Goal: Task Accomplishment & Management: Manage account settings

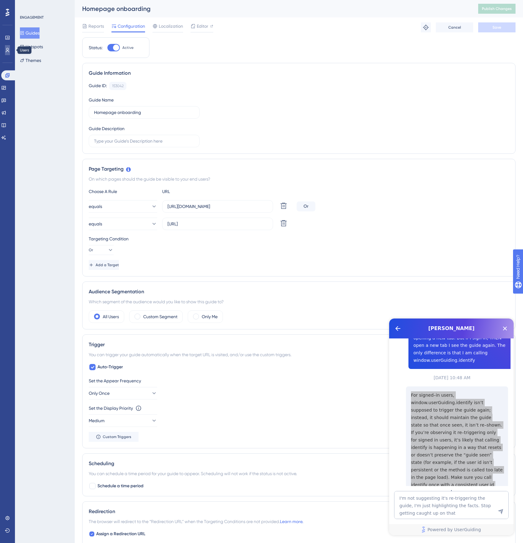
click at [8, 50] on icon at bounding box center [7, 50] width 5 height 5
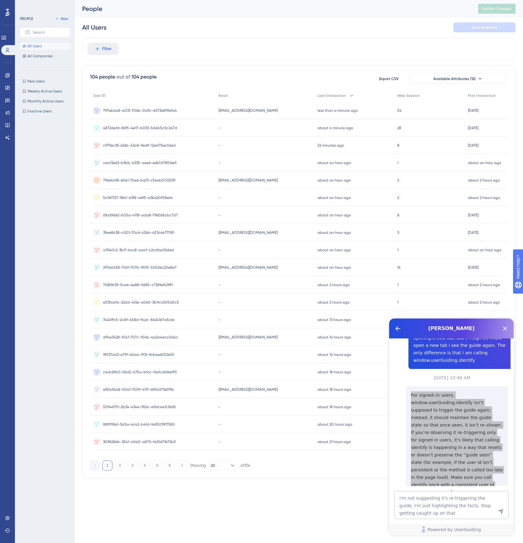
click at [192, 111] on div "797eb4a8-a031-706b-0a9c-e573e819efa4 797eb4a8-a031-706b-0a9c-e573e819efa4" at bounding box center [152, 110] width 125 height 17
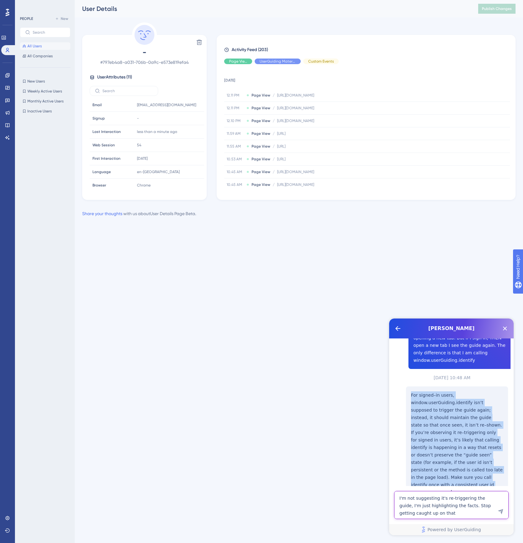
click at [431, 509] on textarea "I'm not suggesting it's re-triggering the guide, I'm just highlighting the fact…" at bounding box center [451, 505] width 114 height 28
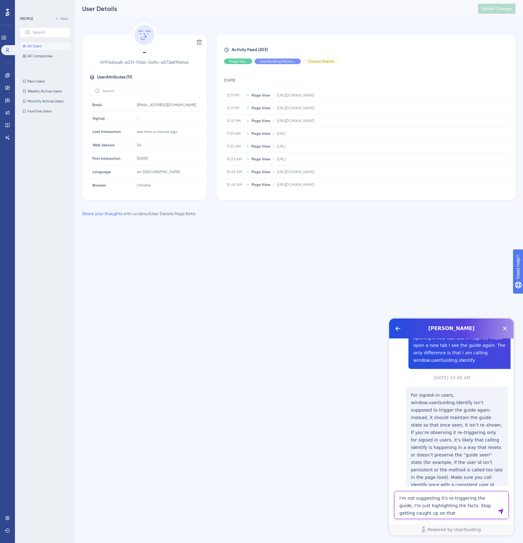
click at [466, 517] on textarea "I'm not suggesting it's re-triggering the guide, I'm just highlighting the fact…" at bounding box center [451, 505] width 114 height 28
click at [459, 512] on textarea "I'm not suggesting it's re-triggering the guide, I'm just highlighting the fact…" at bounding box center [451, 497] width 114 height 43
paste textarea "identify"
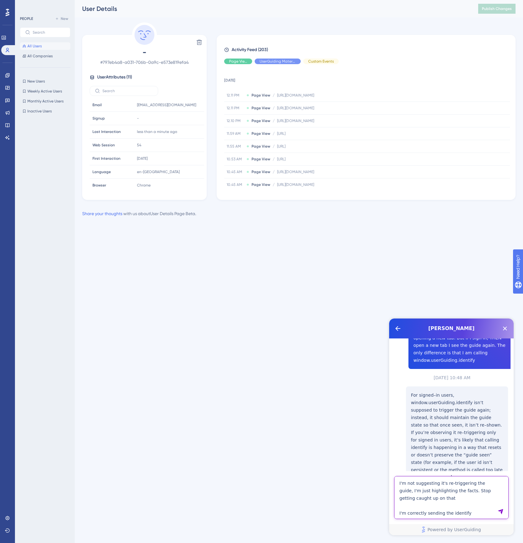
type textarea "I'm not suggesting it's re-triggering the guide, I'm just highlighting the fact…"
click at [221, 187] on div "Activity Feed (203) Page View UserGuiding Material Custom Events 7 October 2025…" at bounding box center [366, 117] width 299 height 165
click at [132, 117] on div "Signup Signup" at bounding box center [111, 118] width 42 height 12
click at [317, 61] on span "Hide" at bounding box center [321, 61] width 8 height 5
click at [282, 63] on div "Hide" at bounding box center [277, 61] width 46 height 6
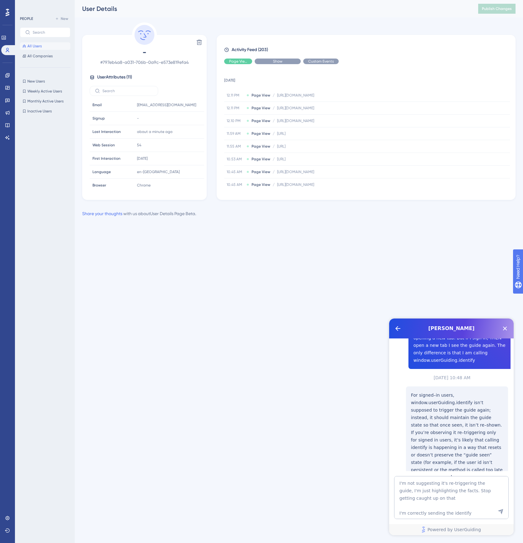
click at [282, 63] on div "Show" at bounding box center [277, 61] width 46 height 6
click at [241, 62] on span "Hide" at bounding box center [238, 61] width 8 height 5
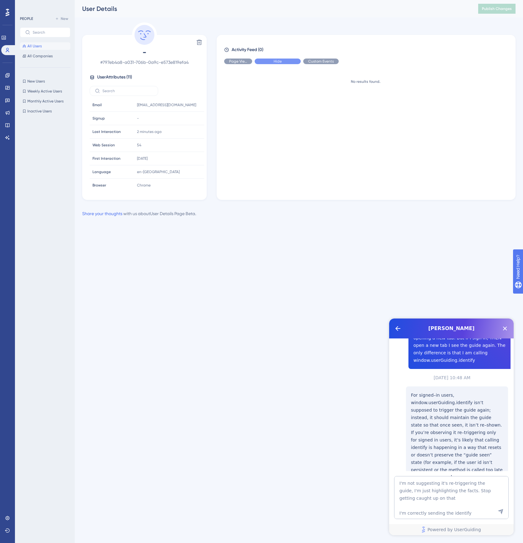
click at [284, 63] on div "Hide" at bounding box center [277, 61] width 46 height 6
click at [280, 64] on div "Show" at bounding box center [277, 61] width 46 height 6
click at [107, 23] on div "Delete - # 797eb4a8-a031-706b-0a9c-e573e819efa4 User Attributes ( 11 ) Email Em…" at bounding box center [144, 110] width 124 height 177
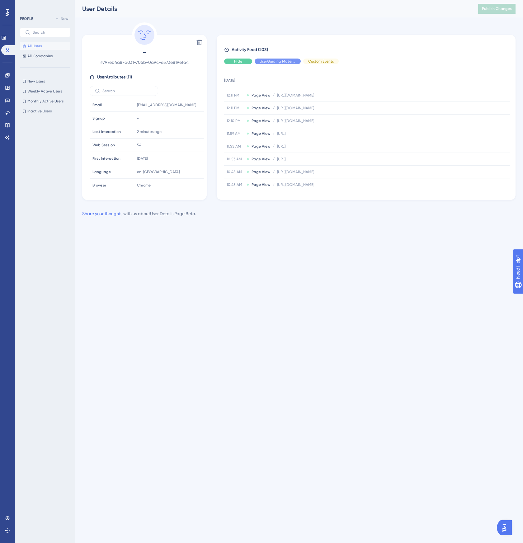
click at [244, 61] on div "Hide" at bounding box center [238, 61] width 28 height 6
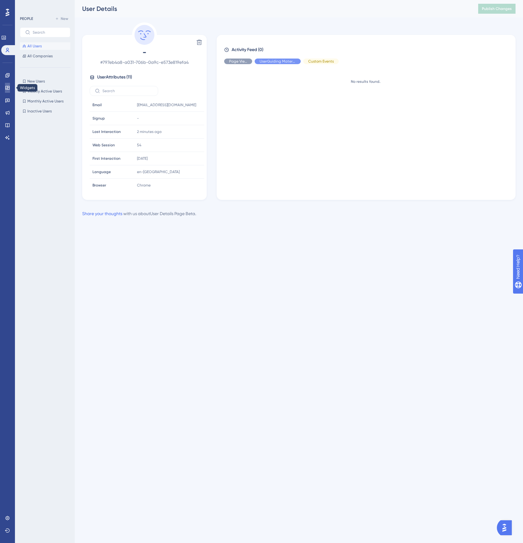
click at [7, 88] on icon at bounding box center [7, 87] width 5 height 5
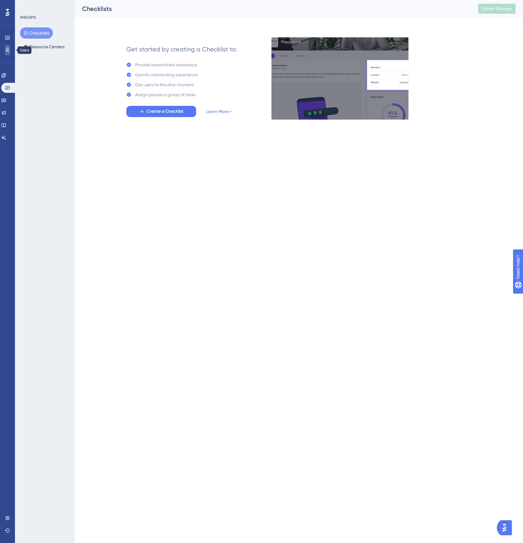
click at [8, 48] on icon at bounding box center [7, 50] width 5 height 5
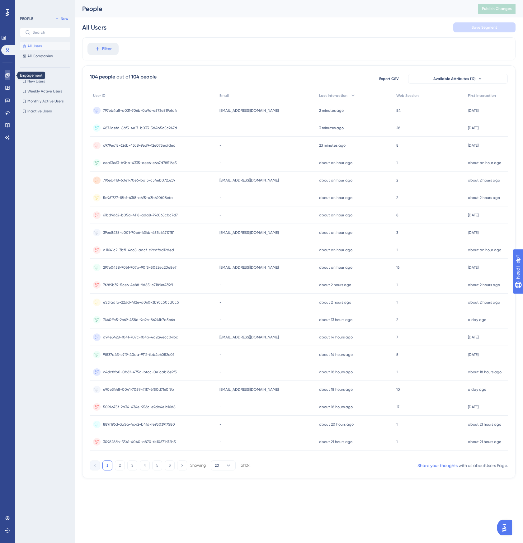
click at [7, 78] on link at bounding box center [7, 75] width 5 height 10
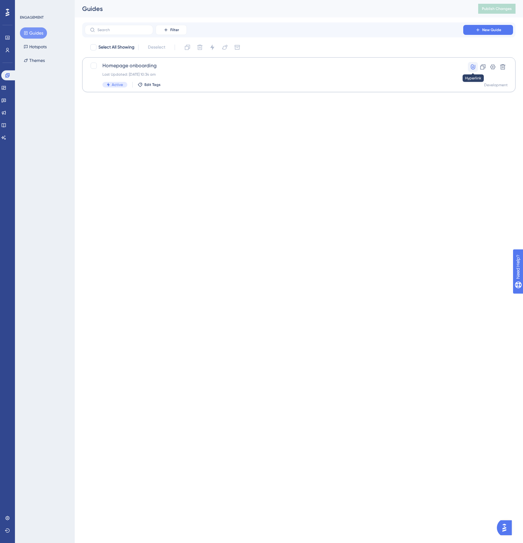
click at [471, 66] on icon at bounding box center [472, 66] width 4 height 5
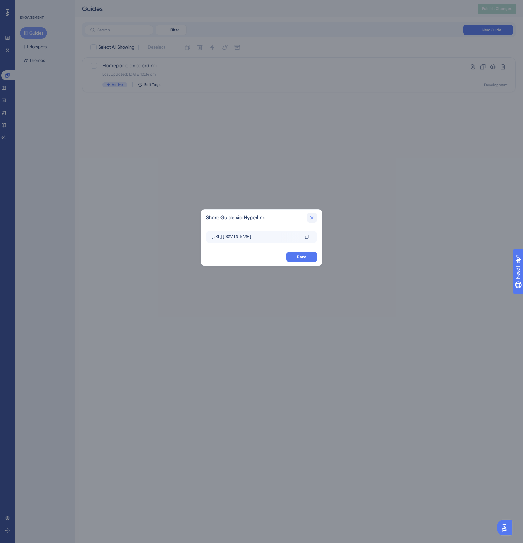
click at [310, 219] on icon at bounding box center [312, 217] width 6 height 6
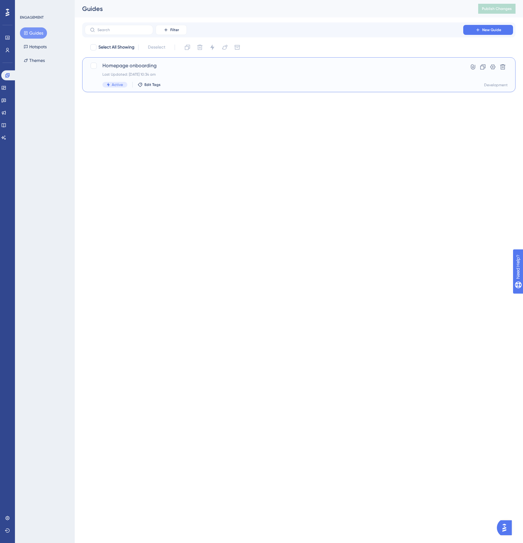
click at [307, 71] on div "Homepage onboarding Last Updated: 07 Oct 2025 10:34 am Active Edit Tags" at bounding box center [273, 75] width 343 height 26
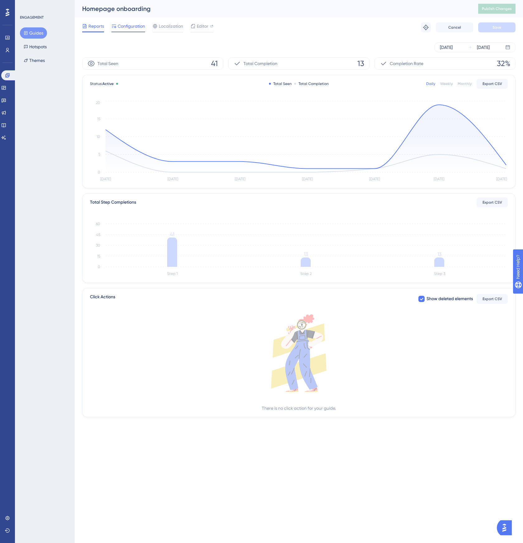
click at [130, 30] on span "Configuration" at bounding box center [131, 25] width 27 height 7
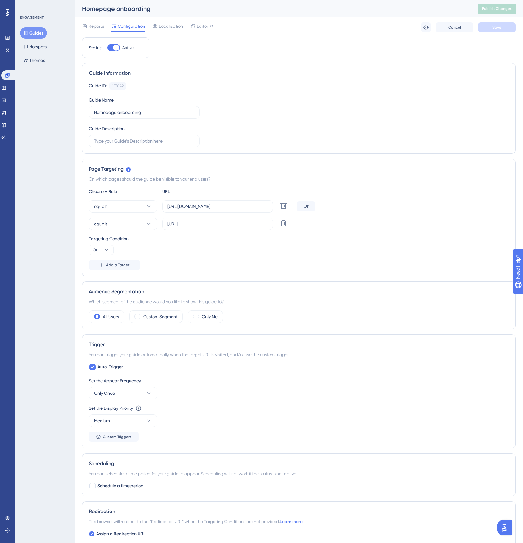
click at [503, 534] on div at bounding box center [506, 527] width 19 height 15
click at [503, 531] on img "Open AI Assistant Launcher" at bounding box center [503, 527] width 11 height 11
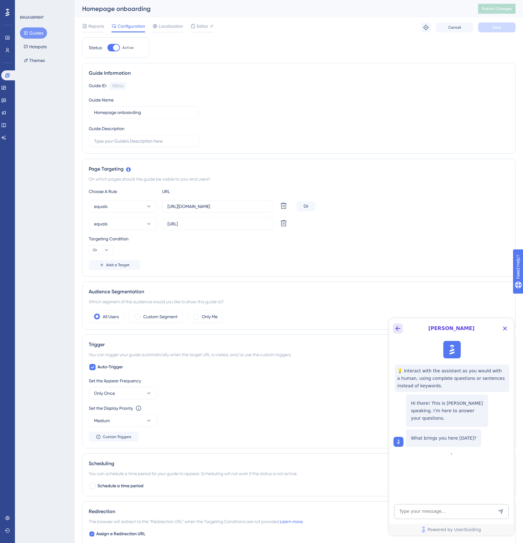
click at [396, 325] on icon "Back Button" at bounding box center [397, 327] width 7 height 7
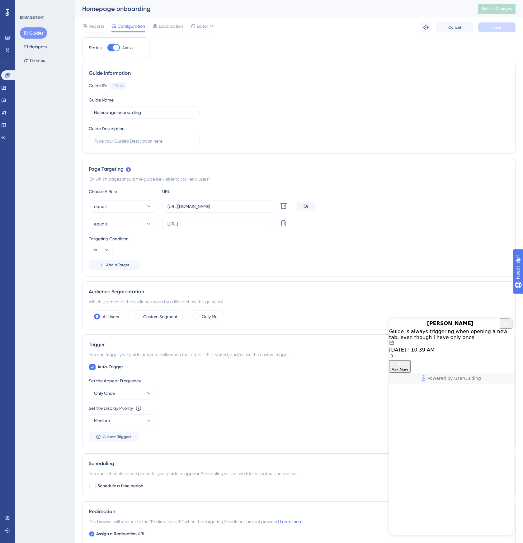
click at [451, 351] on div "10.07.2025 10.39 AM" at bounding box center [451, 346] width 124 height 12
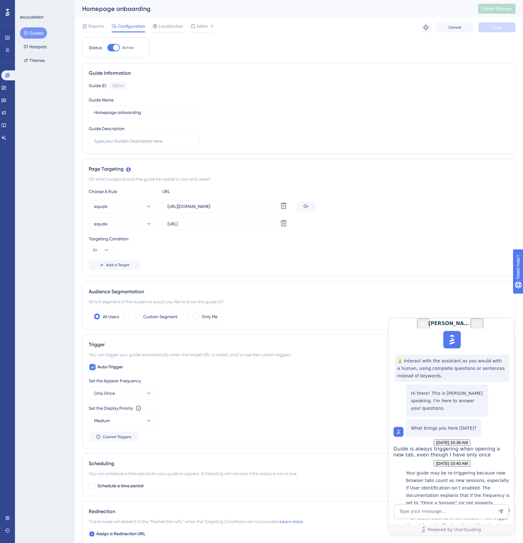
scroll to position [786, 0]
click at [445, 513] on textarea "AI Assistant Text Input" at bounding box center [451, 511] width 114 height 15
type textarea "I"
click at [471, 511] on textarea "AI Assistant Text Input" at bounding box center [451, 511] width 114 height 15
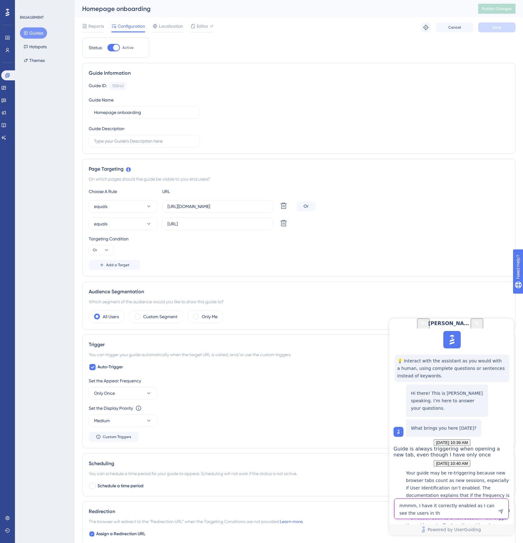
click at [444, 518] on textarea "mmmm, I have it correctly enabled as I can see the users in th" at bounding box center [451, 508] width 114 height 21
paste textarea "https://panel.userguiding.com/users"
click at [475, 510] on textarea "mmmm, I have it correctly enabled as I can see the users in the users tab (http…" at bounding box center [451, 497] width 114 height 43
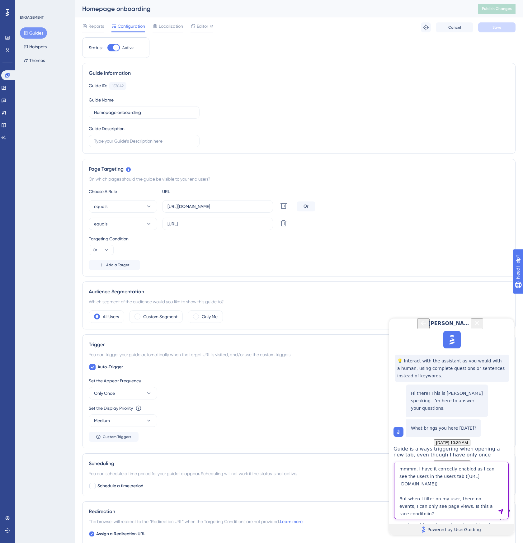
type textarea "mmmm, I have it correctly enabled as I can see the users in the users tab (http…"
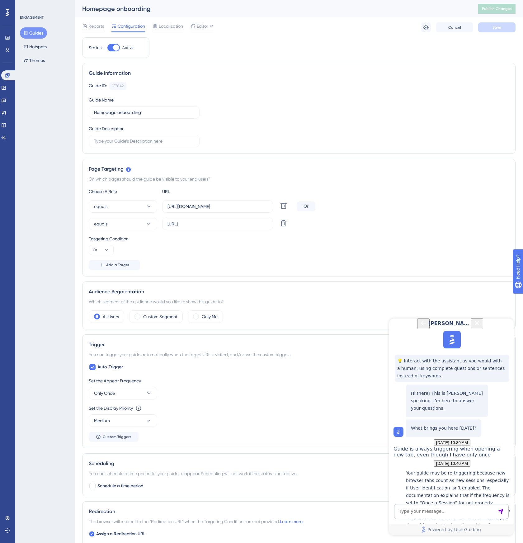
scroll to position [974, 0]
click at [427, 510] on textarea "AI Assistant Text Input" at bounding box center [451, 511] width 114 height 15
copy p "identify"
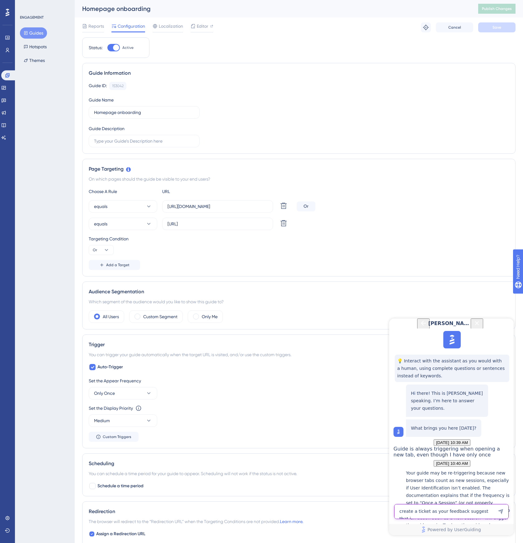
click at [489, 507] on textarea "create a ticket as your feedback suggest that i" at bounding box center [451, 511] width 114 height 15
paste textarea "identify"
type textarea "How to create a ticket as your feedback suggest that identify causes a re-tigger"
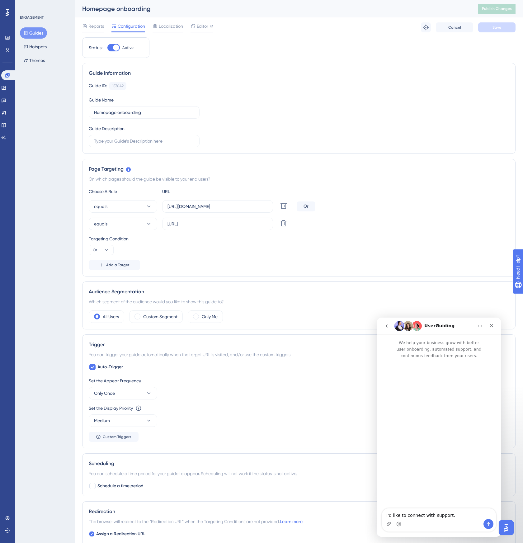
scroll to position [0, 0]
click at [458, 518] on textarea "I'd like to connect with support." at bounding box center [439, 513] width 114 height 11
click at [414, 326] on img "Intercom messenger" at bounding box center [417, 326] width 10 height 10
click at [407, 510] on textarea "Message…" at bounding box center [439, 513] width 114 height 11
click at [450, 329] on div "UserGuiding" at bounding box center [433, 326] width 79 height 10
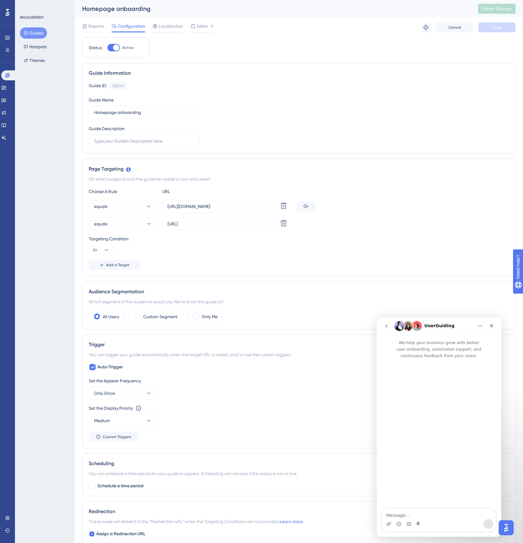
click at [470, 519] on div "Intercom messenger" at bounding box center [439, 524] width 114 height 10
click at [470, 516] on textarea "Message…" at bounding box center [439, 513] width 114 height 11
type textarea "h"
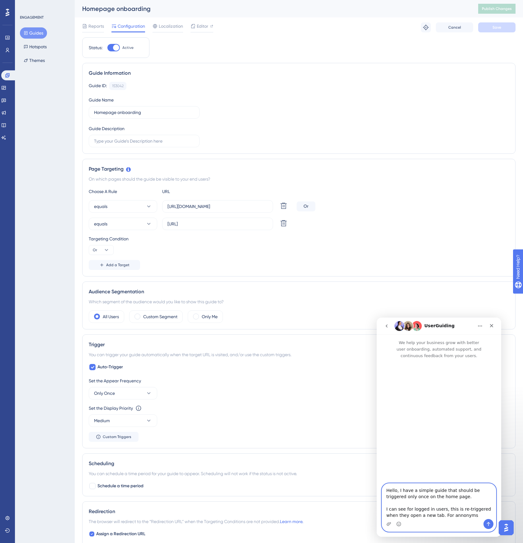
click at [454, 514] on textarea "Hello, I have a simple guide that should be triggered only once on the home pag…" at bounding box center [439, 500] width 114 height 35
click at [462, 514] on textarea "Hello, I have a simple guide that should be triggered only once on the home pag…" at bounding box center [439, 500] width 114 height 35
paste textarea "Message…"
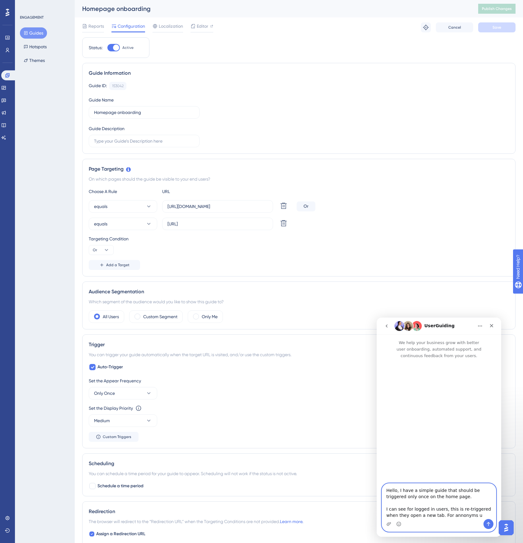
click at [464, 516] on textarea "Hello, I have a simple guide that should be triggered only once on the home pag…" at bounding box center [439, 500] width 114 height 35
paste textarea "onymou"
click at [431, 492] on textarea "Hello, I have a simple guide that should be triggered only once on the home pag…" at bounding box center [439, 498] width 114 height 42
paste textarea "guide that's configured to show once on the home page, but I'm seeing strange b…"
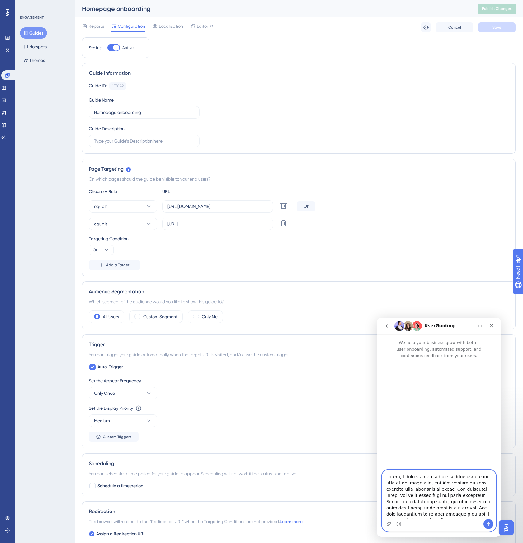
click at [438, 491] on textarea "Message…" at bounding box center [439, 493] width 114 height 49
click at [463, 492] on textarea "Message…" at bounding box center [439, 493] width 114 height 49
click at [452, 500] on textarea "Message…" at bounding box center [439, 493] width 114 height 49
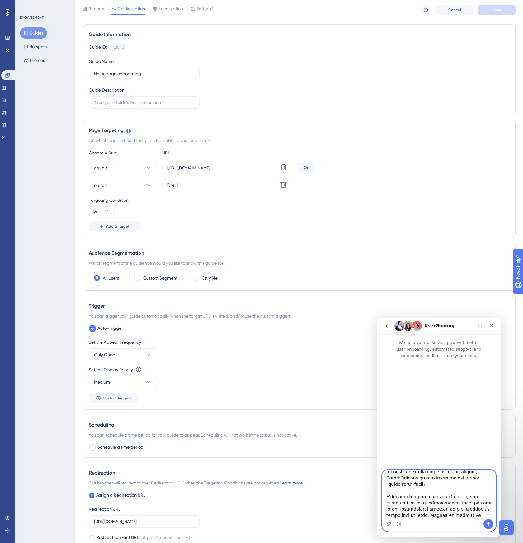
scroll to position [40, 0]
click at [469, 496] on textarea "Message…" at bounding box center [439, 493] width 114 height 49
click at [386, 505] on textarea "Message…" at bounding box center [439, 493] width 114 height 49
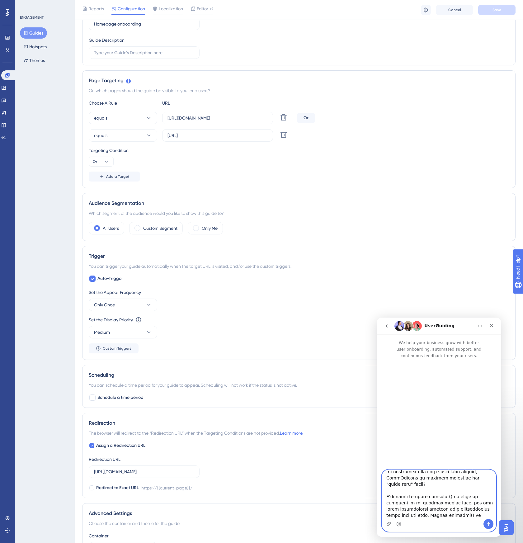
scroll to position [92, 0]
click at [422, 485] on textarea "Message…" at bounding box center [439, 493] width 114 height 49
paste textarea "I have a guide that's configured to show once on the home page, but I'm seeing …"
click at [429, 495] on textarea "Message…" at bounding box center [439, 493] width 114 height 49
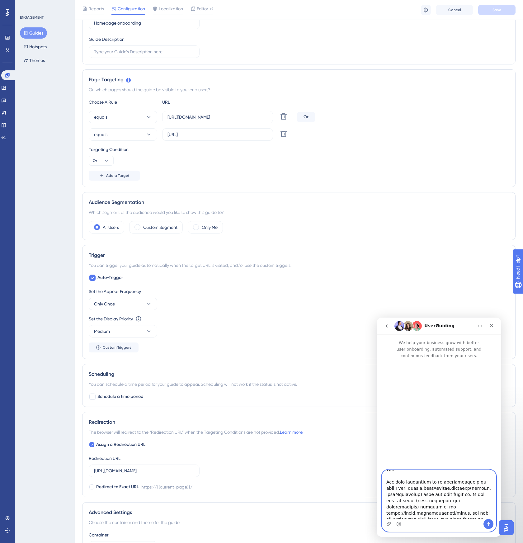
click at [429, 495] on textarea "Message…" at bounding box center [439, 493] width 114 height 49
type textarea "Hello, I have a guide that's configured to show once on the home page, but I'm …"
click at [489, 522] on icon "Send a message…" at bounding box center [488, 523] width 5 height 5
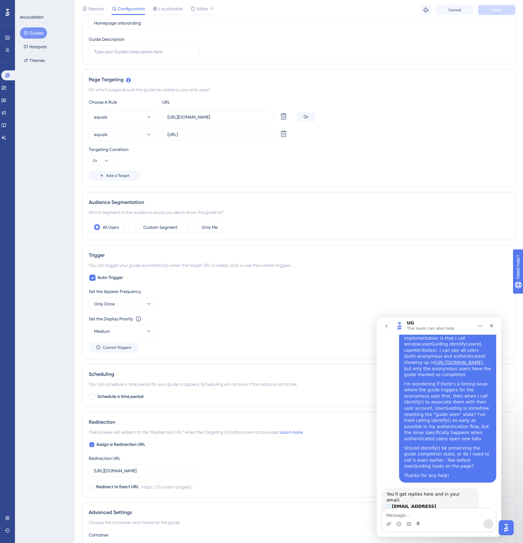
scroll to position [126, 0]
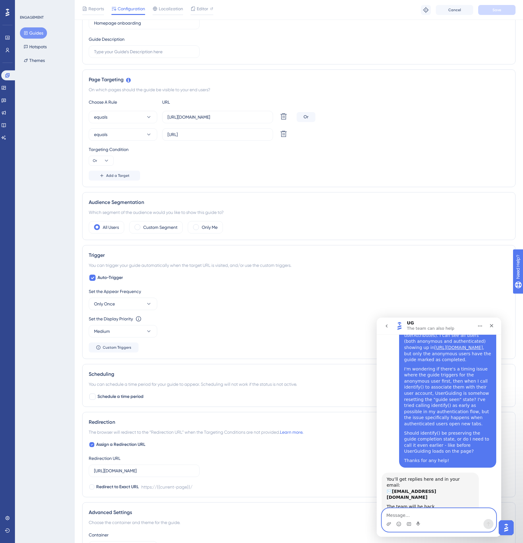
click at [426, 514] on textarea "Message…" at bounding box center [439, 513] width 114 height 11
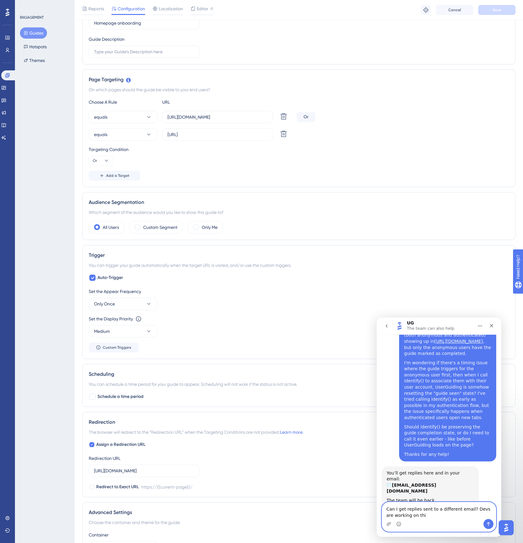
type textarea "Can I get replies sent to a different email? Devs are working on this"
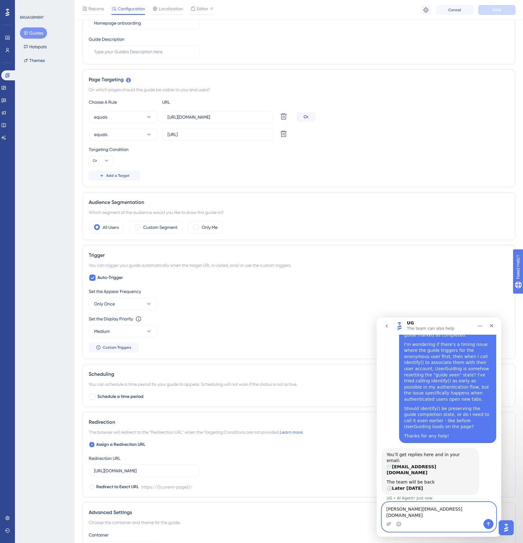
type textarea "[PERSON_NAME][EMAIL_ADDRESS][DOMAIN_NAME]"
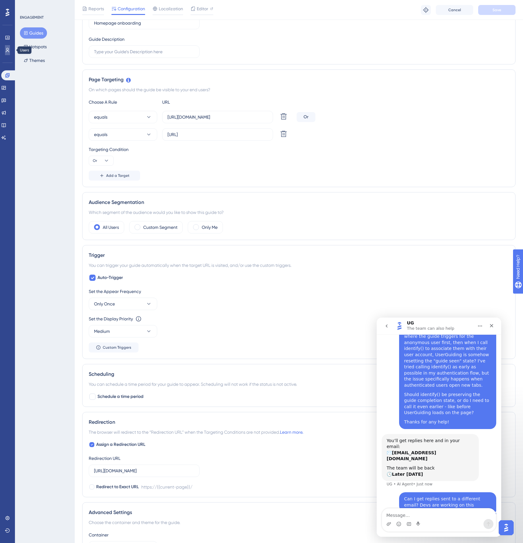
click at [7, 48] on icon at bounding box center [7, 50] width 3 height 4
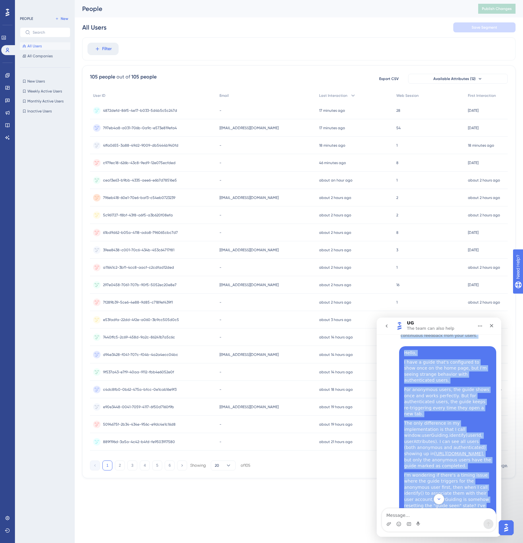
scroll to position [1, 0]
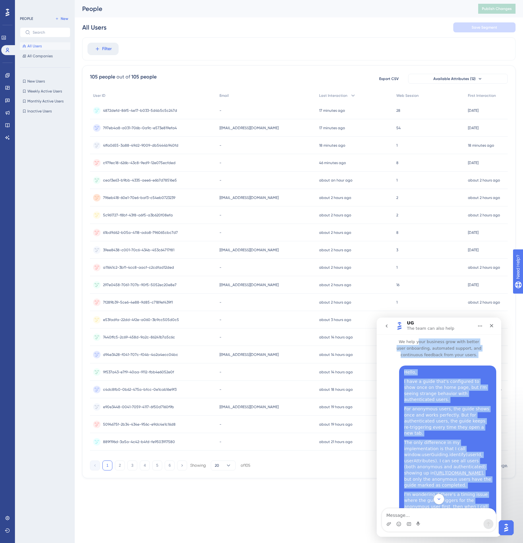
drag, startPoint x: 449, startPoint y: 427, endPoint x: 413, endPoint y: 354, distance: 81.1
click at [413, 354] on div "We help your business grow with better user onboarding, automated support, and …" at bounding box center [438, 520] width 124 height 375
click at [401, 371] on div "Hello, I have a guide that's configured to show once on the home page, but I'm …" at bounding box center [447, 478] width 97 height 227
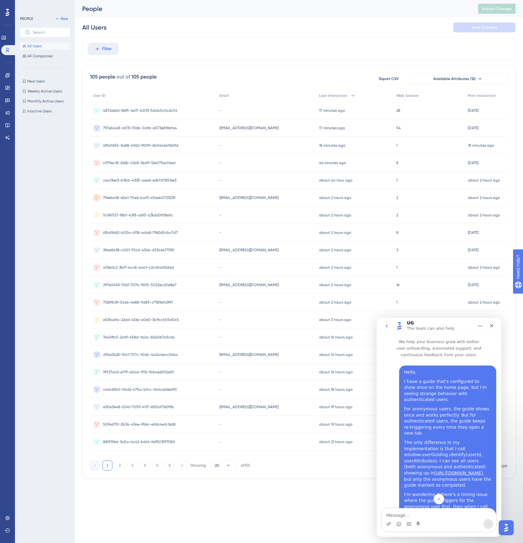
scroll to position [165, 0]
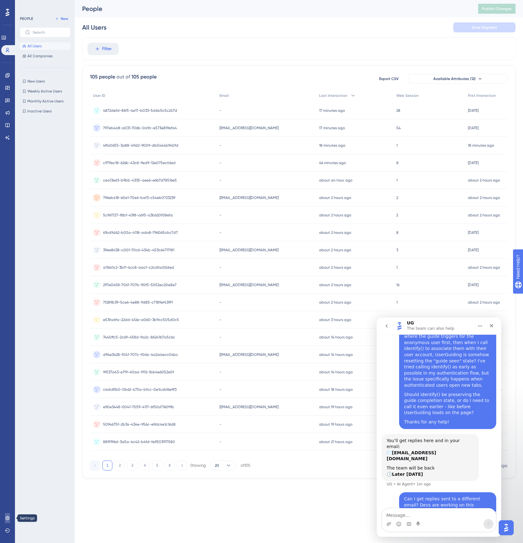
click at [8, 518] on icon at bounding box center [7, 517] width 5 height 5
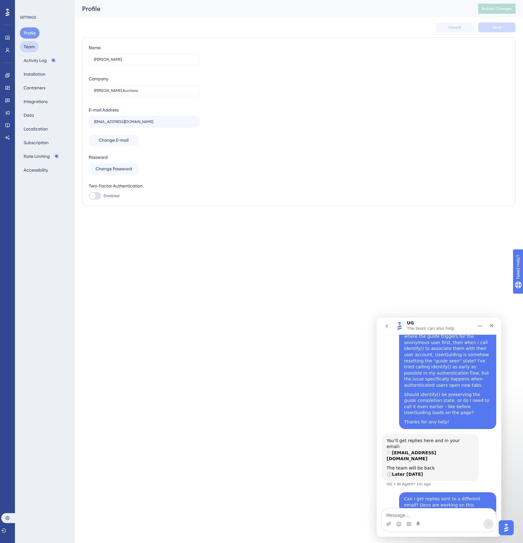
click at [34, 50] on button "Team" at bounding box center [29, 46] width 19 height 11
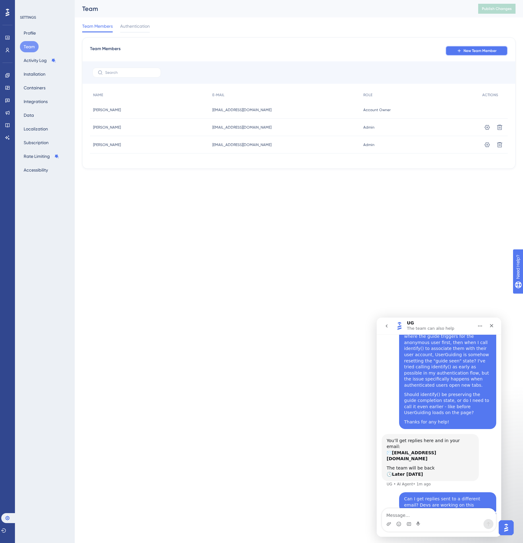
click at [466, 48] on span "New Team Member" at bounding box center [479, 50] width 33 height 5
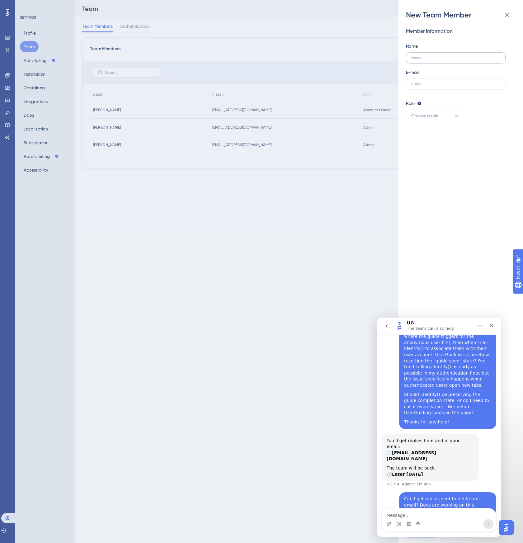
click at [438, 54] on label at bounding box center [456, 57] width 100 height 11
click at [438, 56] on input "text" at bounding box center [455, 58] width 89 height 4
type input "[PERSON_NAME]"
type input "[PERSON_NAME][EMAIL_ADDRESS][DOMAIN_NAME]"
click at [442, 102] on div "Role Editor: Create & edit materials Publisher: Editor + Publish changes Admin:…" at bounding box center [458, 103] width 105 height 7
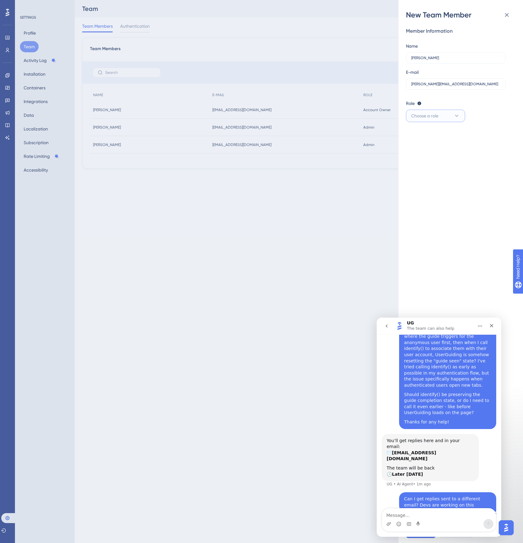
click at [442, 110] on button "Choose a role" at bounding box center [435, 116] width 59 height 12
click at [432, 138] on div "Admin Admin" at bounding box center [435, 134] width 41 height 12
click at [491, 325] on icon "Close" at bounding box center [491, 325] width 3 height 3
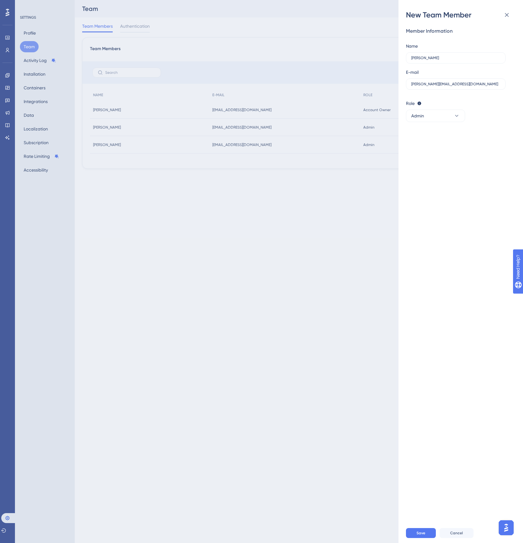
scroll to position [165, 0]
click at [422, 533] on span "Save" at bounding box center [420, 532] width 9 height 5
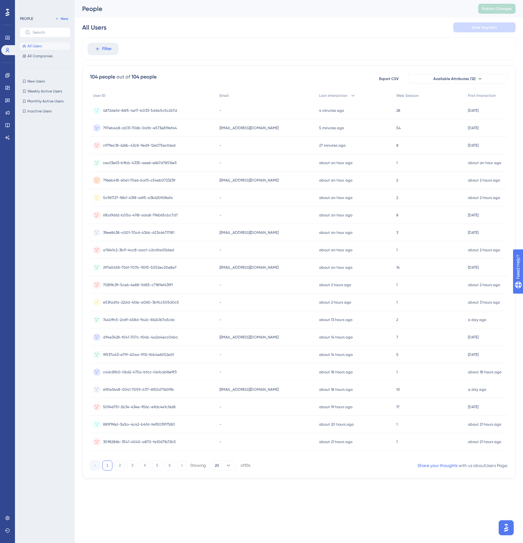
click at [127, 129] on span "797eb4a8-a031-706b-0a9c-e573e819efa4" at bounding box center [140, 127] width 74 height 5
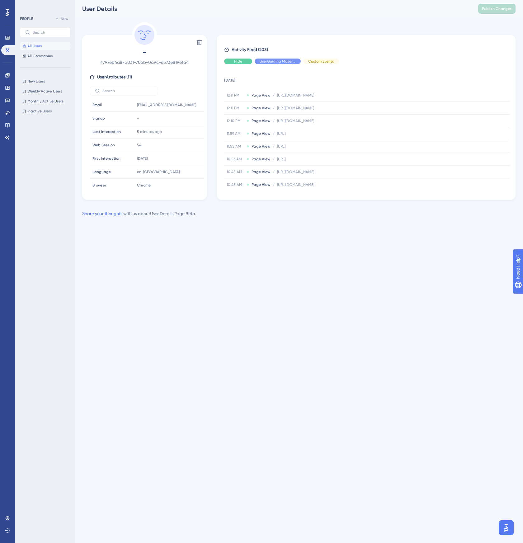
click at [234, 60] on span "Hide" at bounding box center [238, 61] width 8 height 5
click at [314, 61] on div "Hide" at bounding box center [320, 61] width 35 height 6
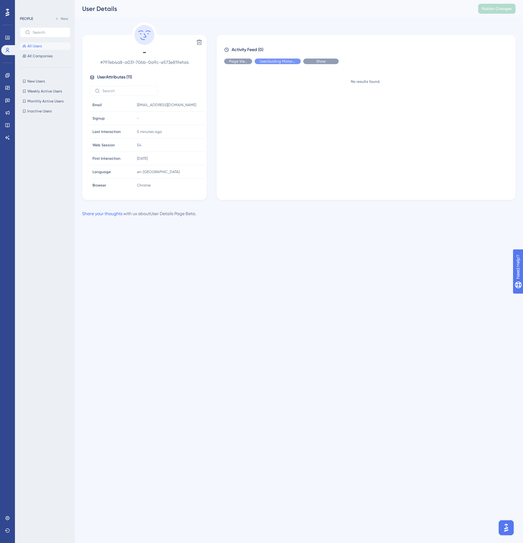
click at [317, 63] on span "Show" at bounding box center [320, 61] width 9 height 5
click at [41, 56] on span "All Companies" at bounding box center [39, 56] width 25 height 5
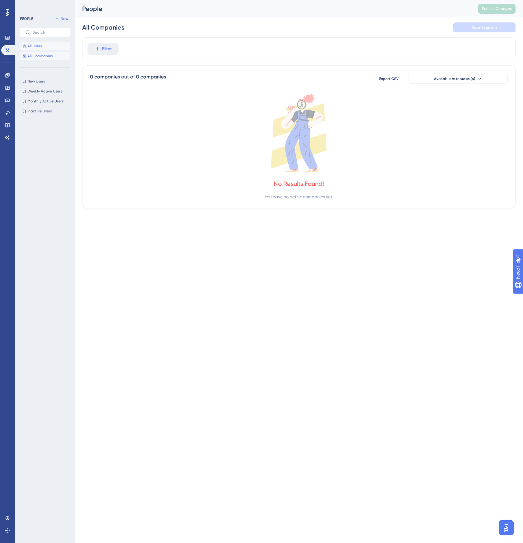
click at [38, 48] on span "All Users" at bounding box center [34, 46] width 14 height 5
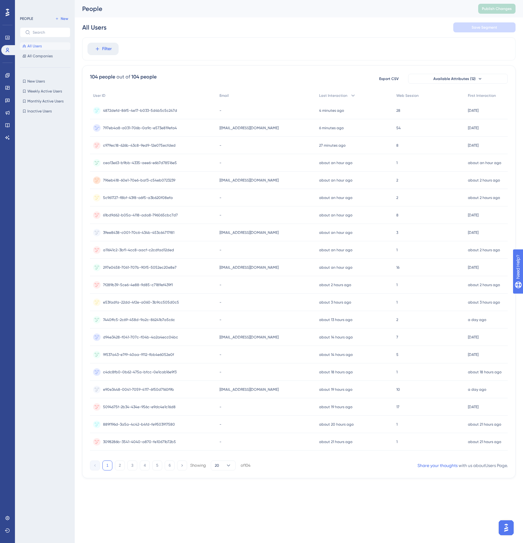
click at [132, 125] on span "797eb4a8-a031-706b-0a9c-e573e819efa4" at bounding box center [140, 127] width 74 height 5
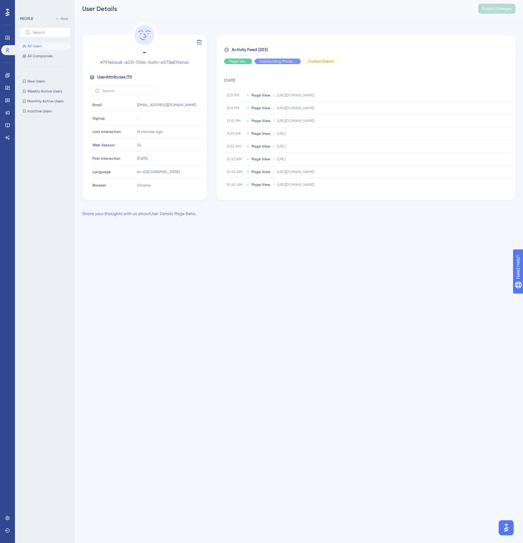
click at [34, 49] on button "All Users" at bounding box center [45, 45] width 50 height 7
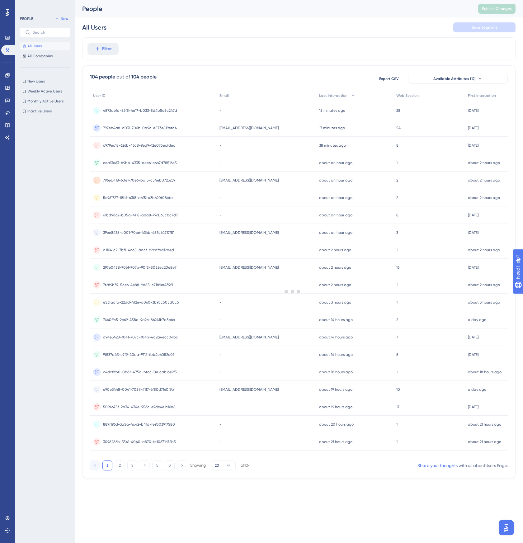
click at [110, 107] on div at bounding box center [292, 291] width 460 height 498
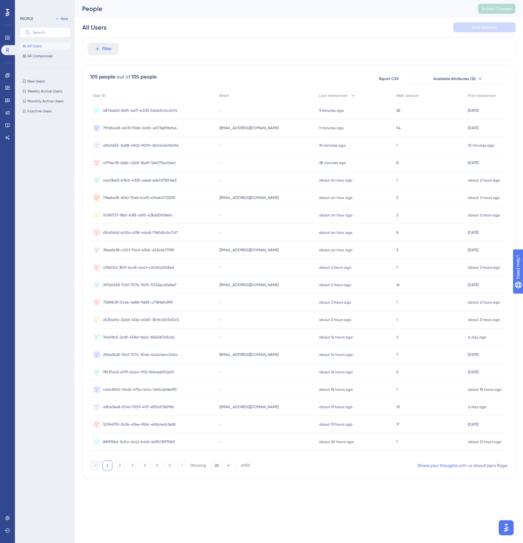
click at [114, 110] on span "4872defd-86f5-4e17-b033-5d4b5c5c247d" at bounding box center [140, 110] width 74 height 5
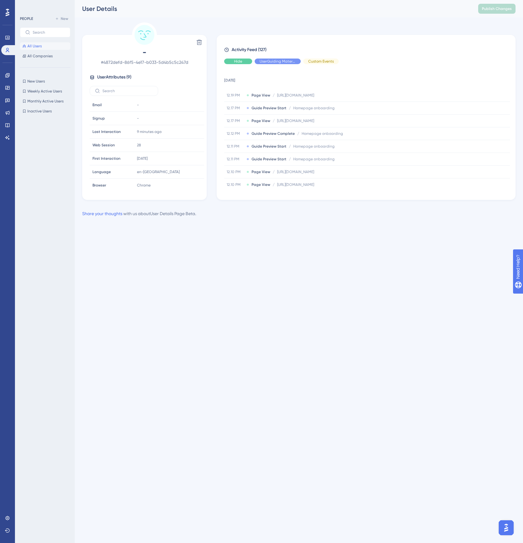
click at [240, 63] on span "Hide" at bounding box center [238, 61] width 8 height 5
click at [310, 63] on div "Hide" at bounding box center [320, 61] width 35 height 6
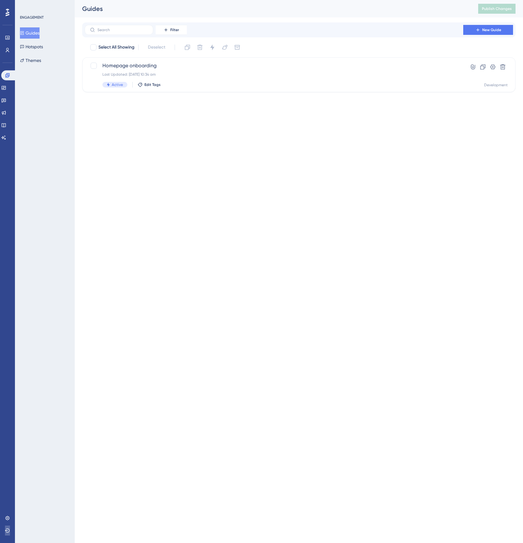
click at [9, 528] on icon at bounding box center [7, 530] width 5 height 5
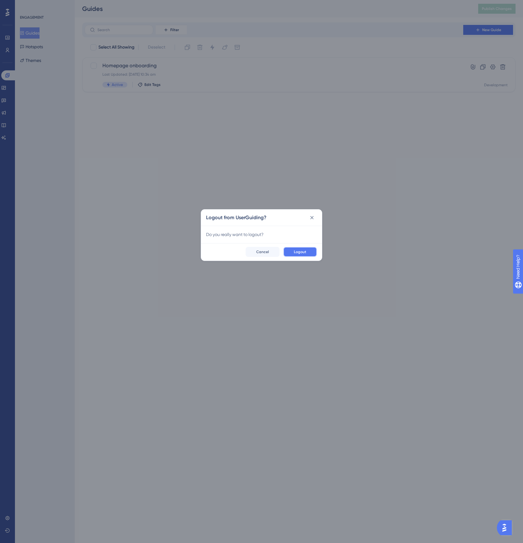
click at [311, 249] on button "Logout" at bounding box center [300, 252] width 34 height 10
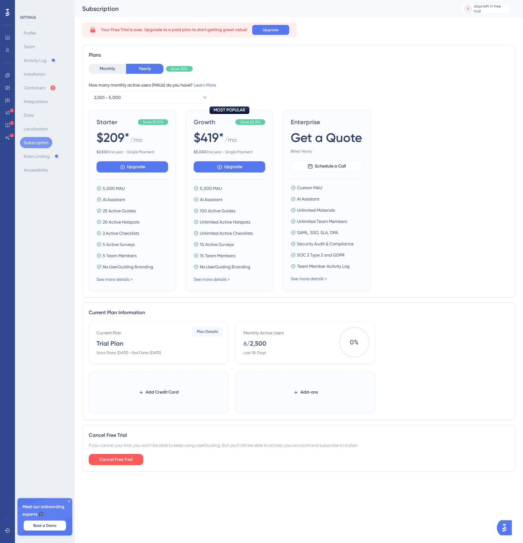
click at [70, 504] on div "Meet our onboarding experts 🎧 Book a Demo" at bounding box center [44, 516] width 55 height 37
click at [70, 503] on div "Meet our onboarding experts 🎧 Book a Demo" at bounding box center [44, 516] width 55 height 37
click at [70, 501] on icon at bounding box center [69, 501] width 4 height 4
click at [7, 529] on icon at bounding box center [7, 530] width 5 height 5
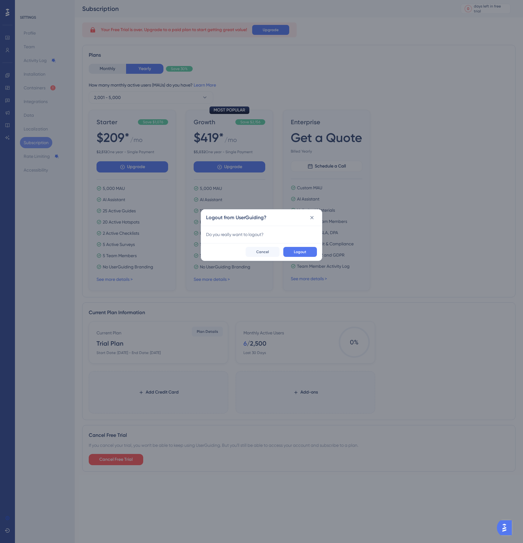
click at [257, 246] on div "Logout Cancel" at bounding box center [261, 251] width 121 height 17
click at [257, 250] on span "Cancel" at bounding box center [262, 251] width 13 height 5
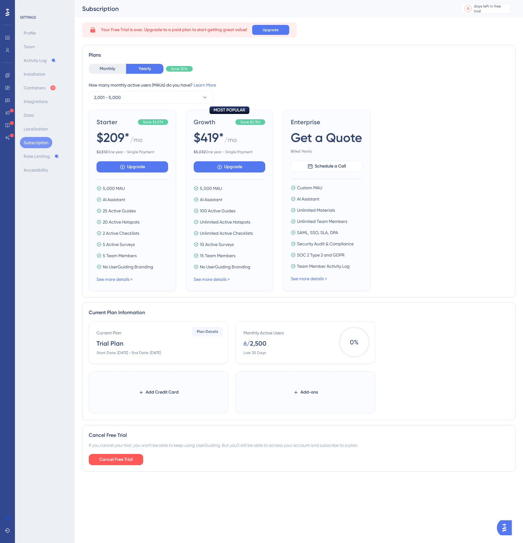
click at [506, 530] on img "Open AI Assistant Launcher" at bounding box center [503, 527] width 11 height 11
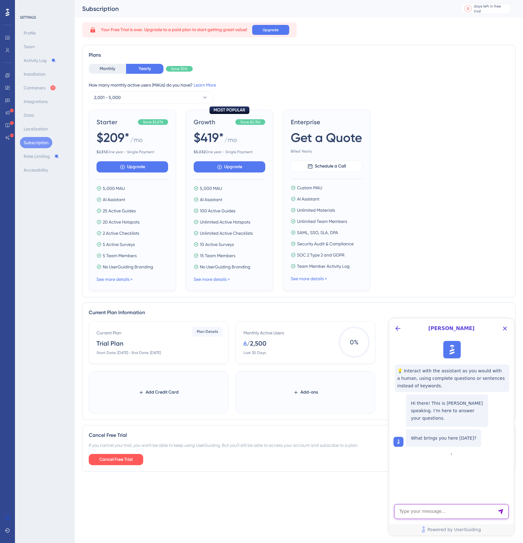
click at [461, 504] on textarea "AI Assistant Text Input" at bounding box center [451, 511] width 114 height 15
type textarea "how to delete account, I;m stuck in upgrade sio can't delete it"
click at [30, 499] on div "SETTINGS Profile Team Activity Log Installation Containers Integrations Data Lo…" at bounding box center [45, 271] width 60 height 543
click at [7, 15] on icon at bounding box center [8, 12] width 4 height 7
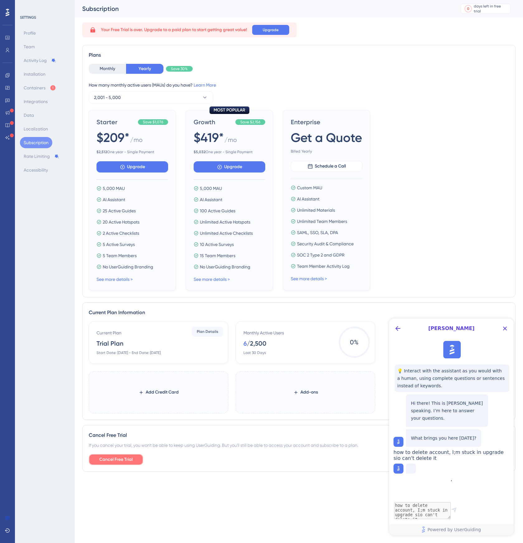
click at [132, 459] on span "Cancel Free Trial" at bounding box center [115, 458] width 33 height 7
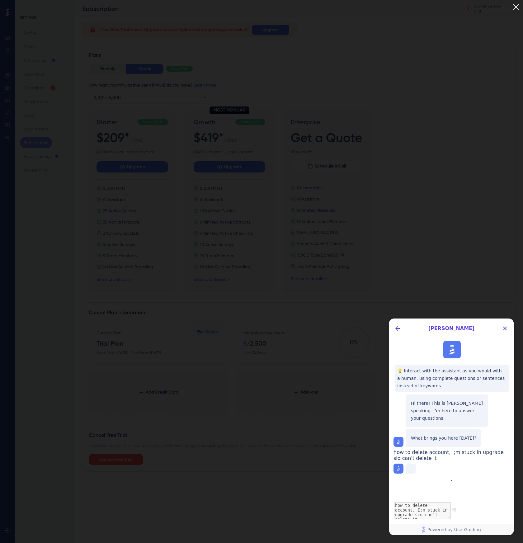
click at [515, 5] on img at bounding box center [516, 7] width 10 height 10
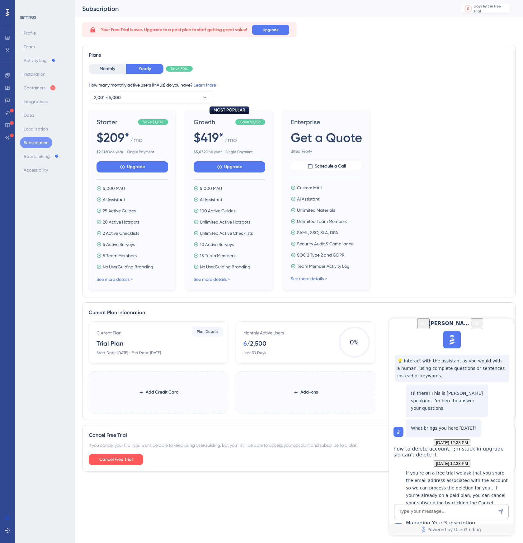
scroll to position [98, 0]
click at [442, 520] on div "Managing Your Subscription" at bounding box center [458, 526] width 105 height 13
click at [442, 512] on textarea "AI Assistant Text Input" at bounding box center [451, 511] width 114 height 15
type textarea "D"
type textarea "[PERSON_NAME][EMAIL_ADDRESS][DOMAIN_NAME]"
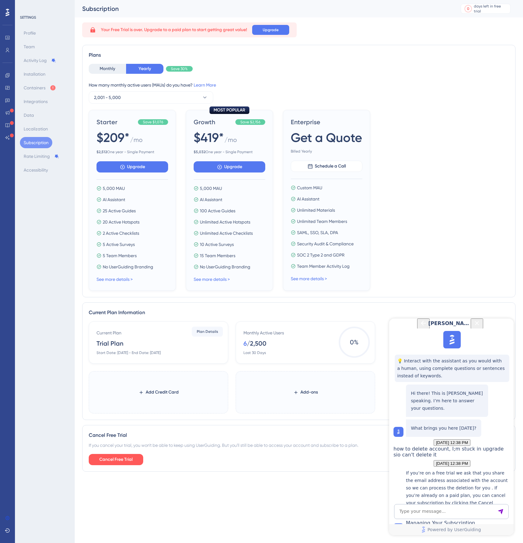
scroll to position [190, 0]
click at [480, 327] on icon "Close Button" at bounding box center [476, 322] width 7 height 7
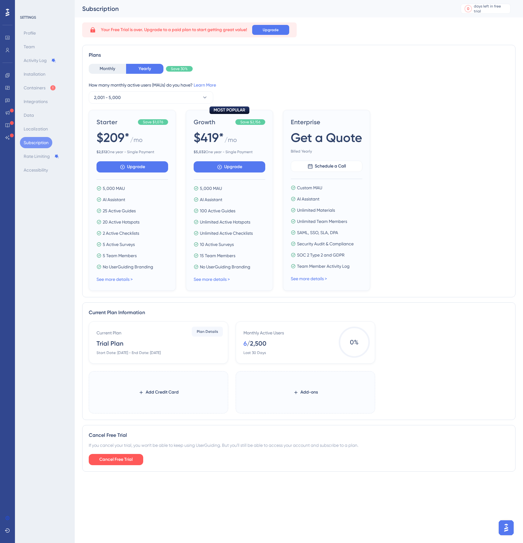
scroll to position [0, 0]
